Goal: Find specific page/section: Find specific page/section

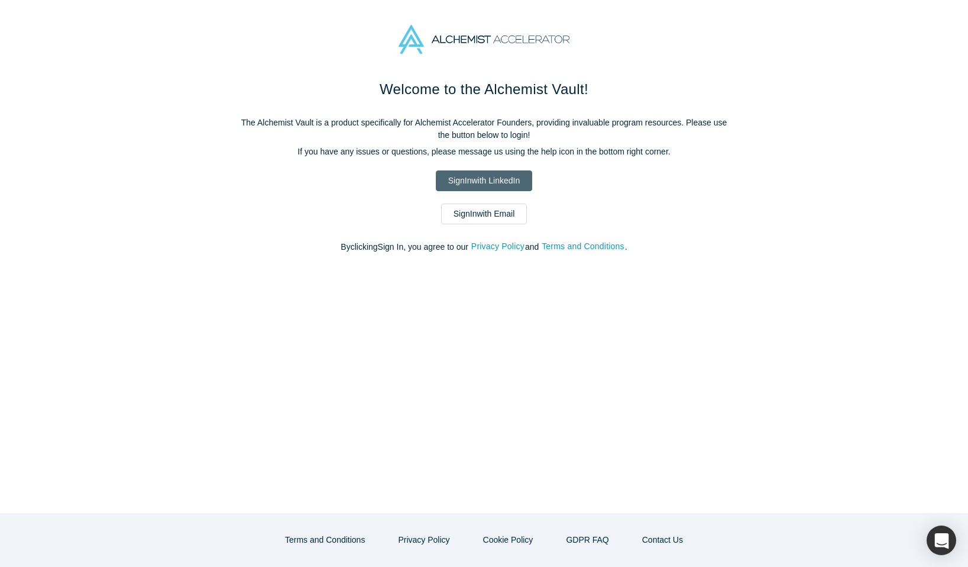
click at [491, 183] on link "Sign In with LinkedIn" at bounding box center [484, 180] width 96 height 21
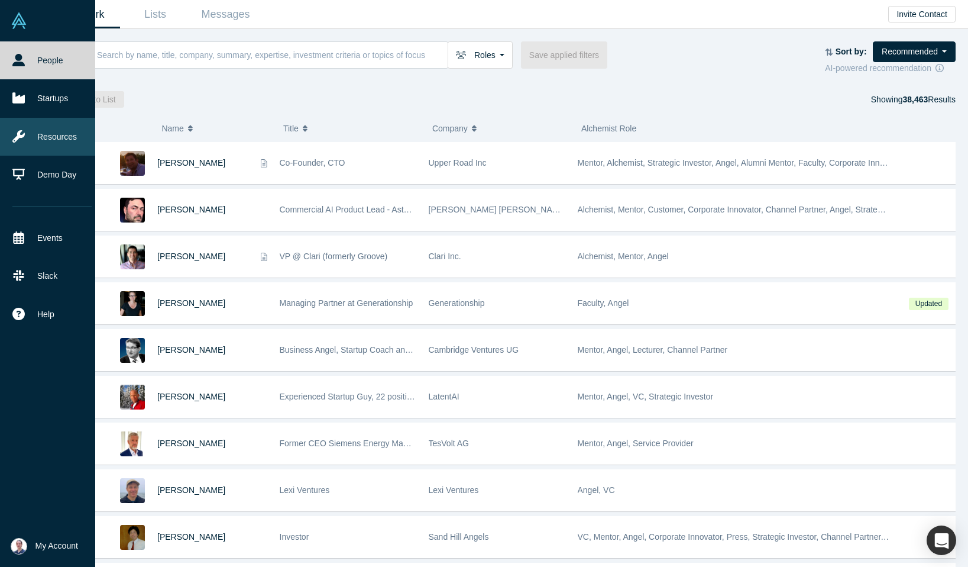
click at [64, 144] on link "Resources" at bounding box center [52, 137] width 104 height 38
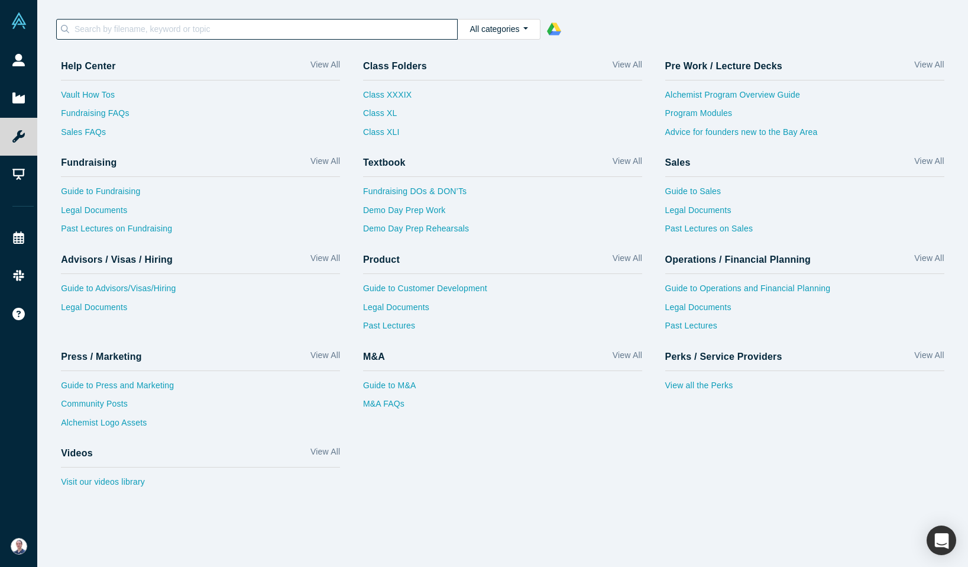
click at [313, 32] on input at bounding box center [265, 28] width 384 height 15
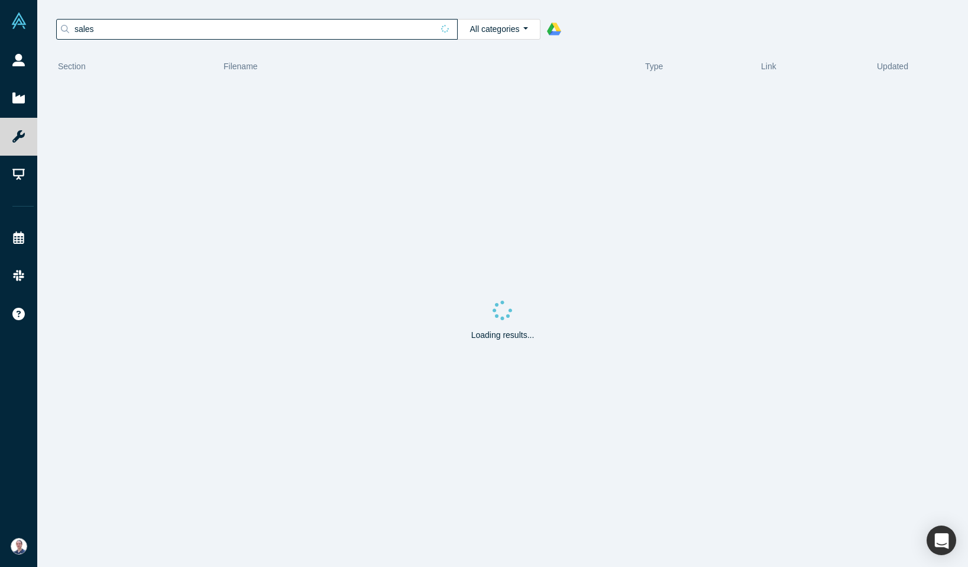
type input "sales"
